Goal: Task Accomplishment & Management: Use online tool/utility

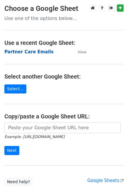
click at [41, 54] on strong "Partner Care Emails" at bounding box center [28, 51] width 49 height 5
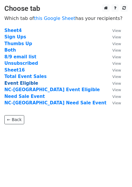
click at [22, 83] on strong "Event Eligible" at bounding box center [21, 83] width 34 height 5
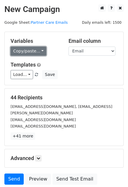
click at [33, 52] on link "Copy/paste..." at bounding box center [29, 51] width 36 height 9
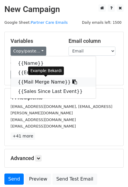
click at [36, 83] on link "{{Mail Merge Name}}" at bounding box center [53, 81] width 85 height 9
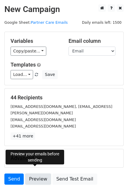
click at [36, 173] on link "Preview" at bounding box center [38, 178] width 26 height 11
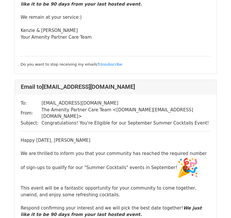
scroll to position [382, 0]
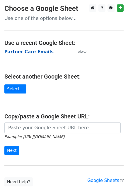
click at [42, 51] on strong "Partner Care Emails" at bounding box center [28, 51] width 49 height 5
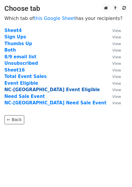
click at [18, 90] on strong "NC-[GEOGRAPHIC_DATA] Event Eligible" at bounding box center [52, 89] width 96 height 5
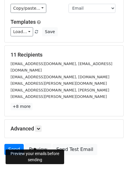
scroll to position [44, 0]
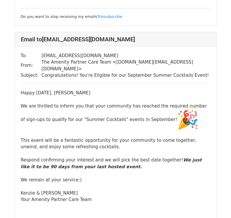
scroll to position [891, 0]
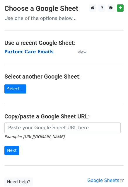
click at [23, 51] on strong "Partner Care Emails" at bounding box center [28, 51] width 49 height 5
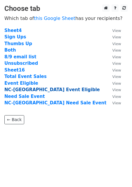
click at [34, 89] on strong "NC-WA Event Eligible" at bounding box center [52, 89] width 96 height 5
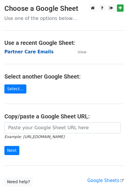
click at [27, 52] on strong "Partner Care Emails" at bounding box center [28, 51] width 49 height 5
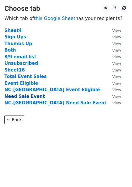
click at [30, 95] on strong "Need Sale Event" at bounding box center [24, 96] width 40 height 5
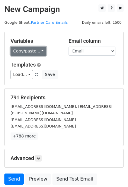
click at [37, 51] on link "Copy/paste..." at bounding box center [29, 51] width 36 height 9
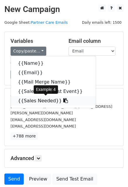
click at [34, 102] on link "{{Sales Needed}}" at bounding box center [53, 100] width 85 height 9
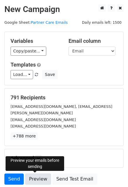
click at [36, 180] on link "Preview" at bounding box center [38, 178] width 26 height 11
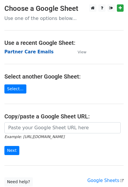
click at [19, 50] on strong "Partner Care Emails" at bounding box center [28, 51] width 49 height 5
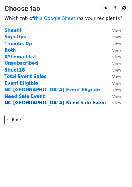
click at [25, 102] on strong "NC-WA Need Sale Event" at bounding box center [55, 102] width 102 height 5
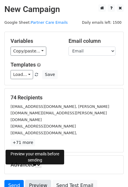
click at [38, 180] on link "Preview" at bounding box center [38, 185] width 26 height 11
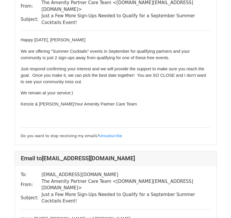
scroll to position [1333, 0]
